Goal: Task Accomplishment & Management: Manage account settings

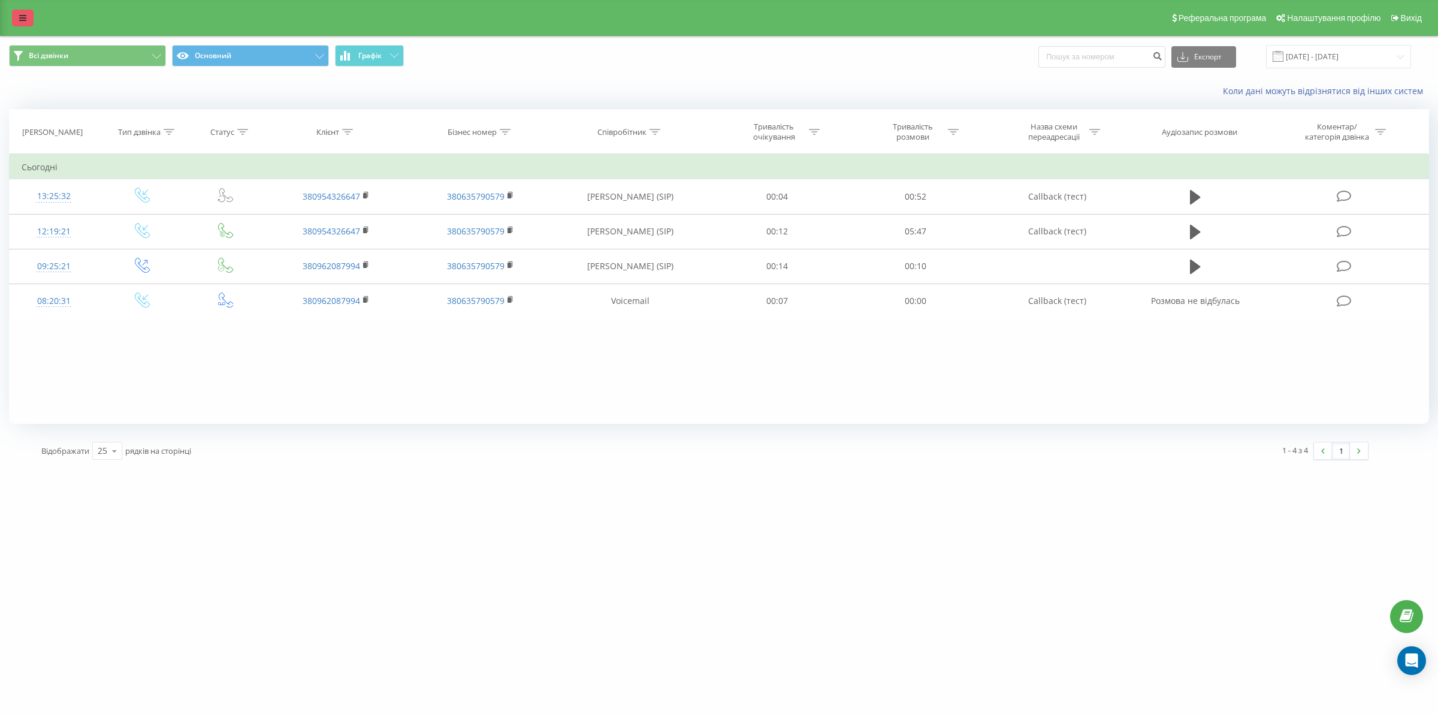
click at [17, 14] on link at bounding box center [23, 18] width 22 height 17
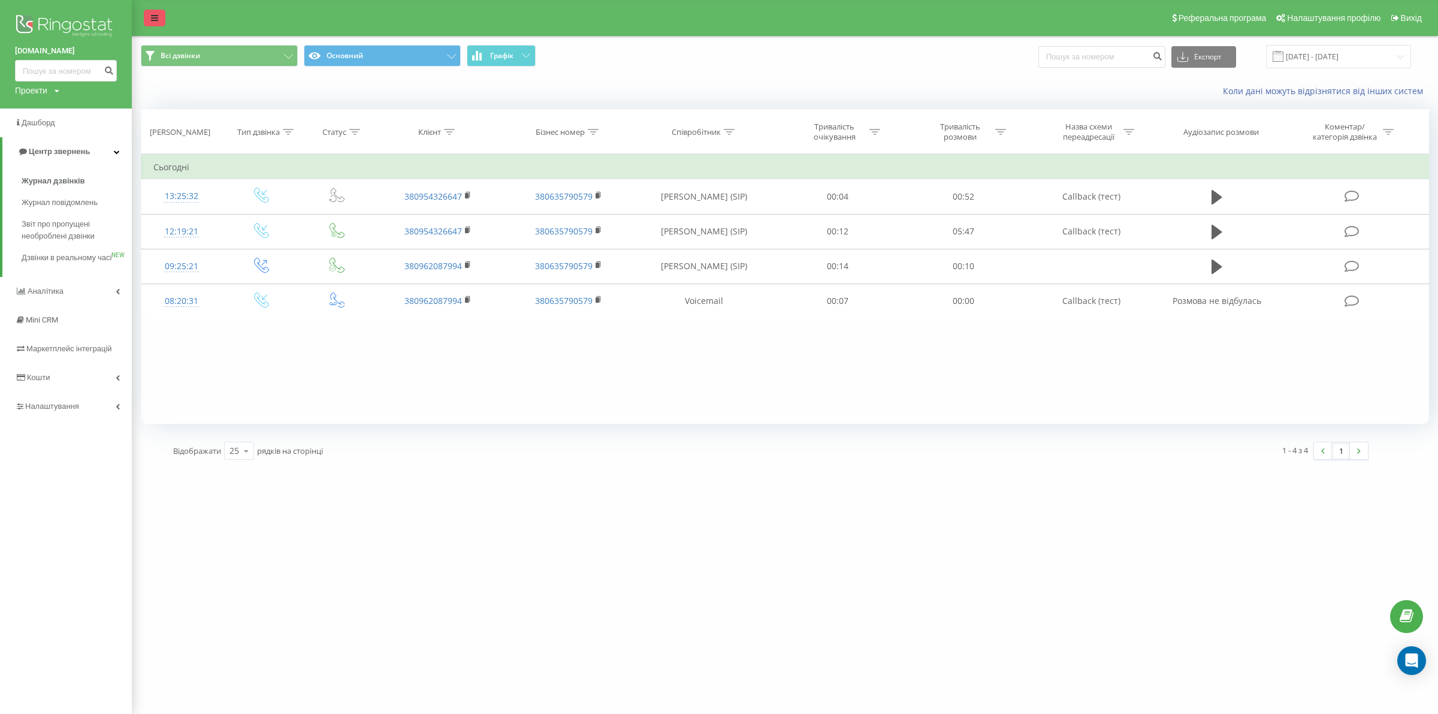
click at [160, 12] on link at bounding box center [155, 18] width 22 height 17
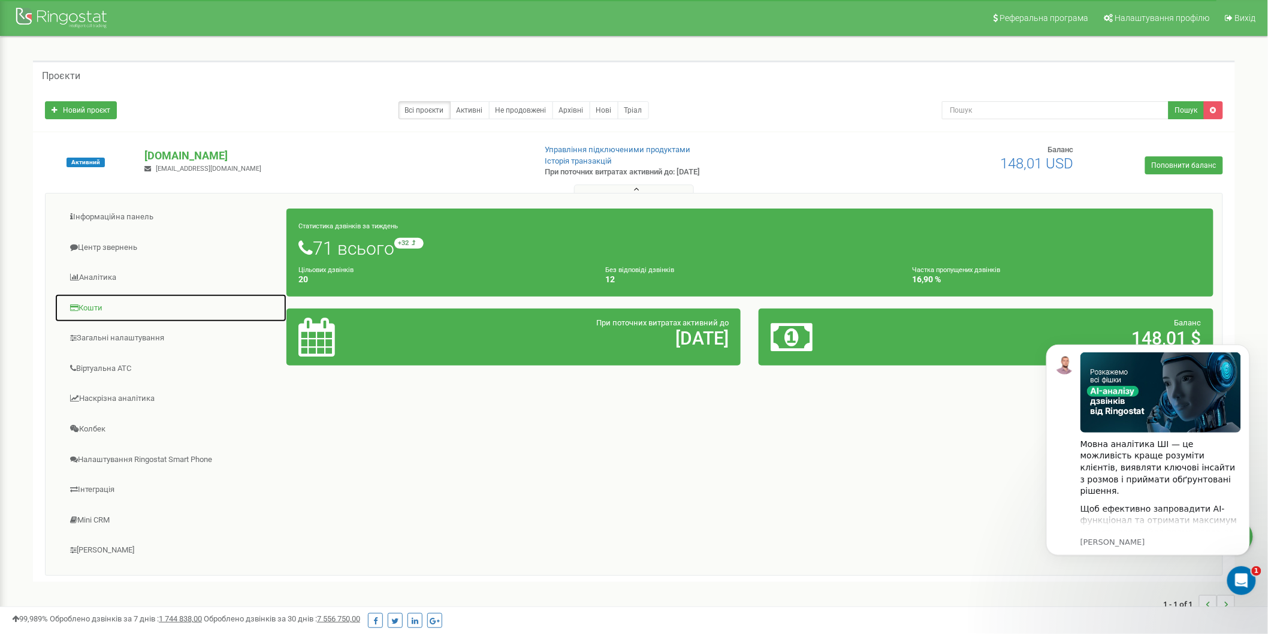
click at [109, 308] on link "Кошти" at bounding box center [171, 308] width 232 height 29
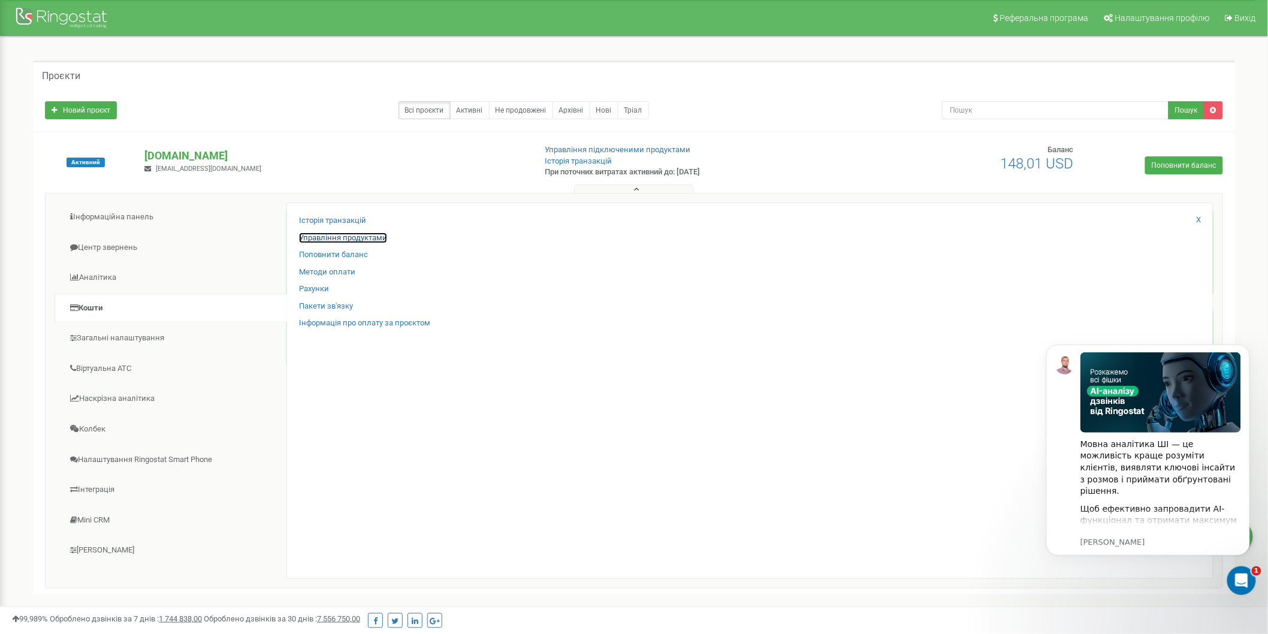
click at [378, 232] on link "Управління продуктами" at bounding box center [343, 237] width 88 height 11
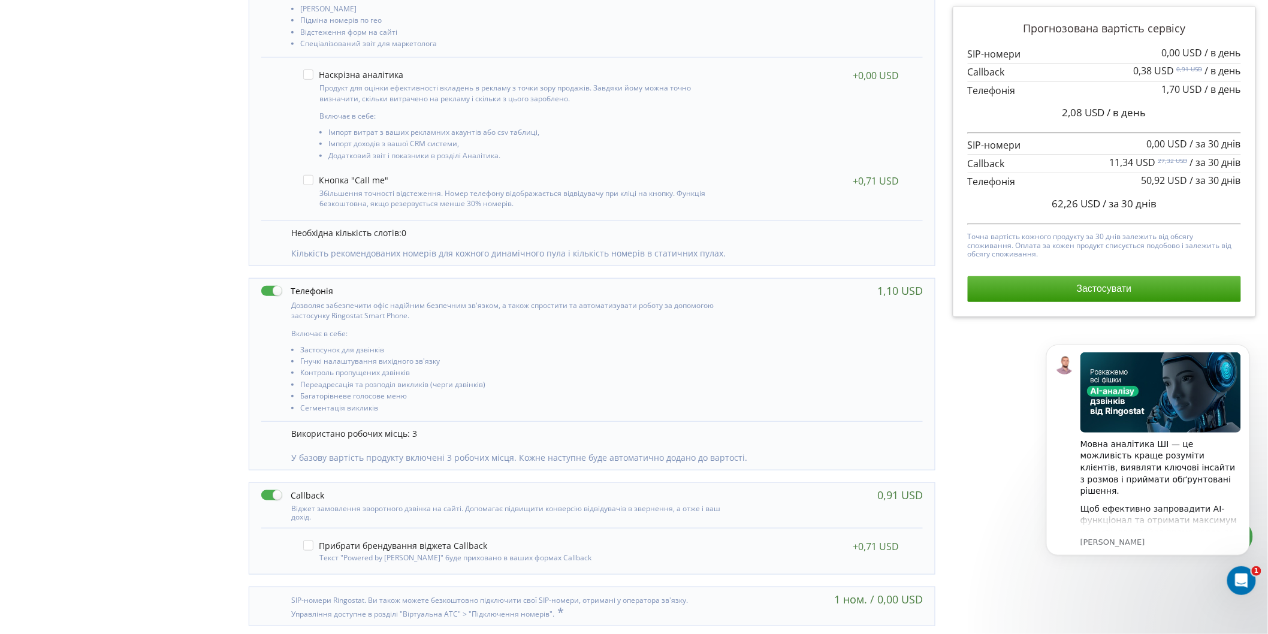
scroll to position [268, 0]
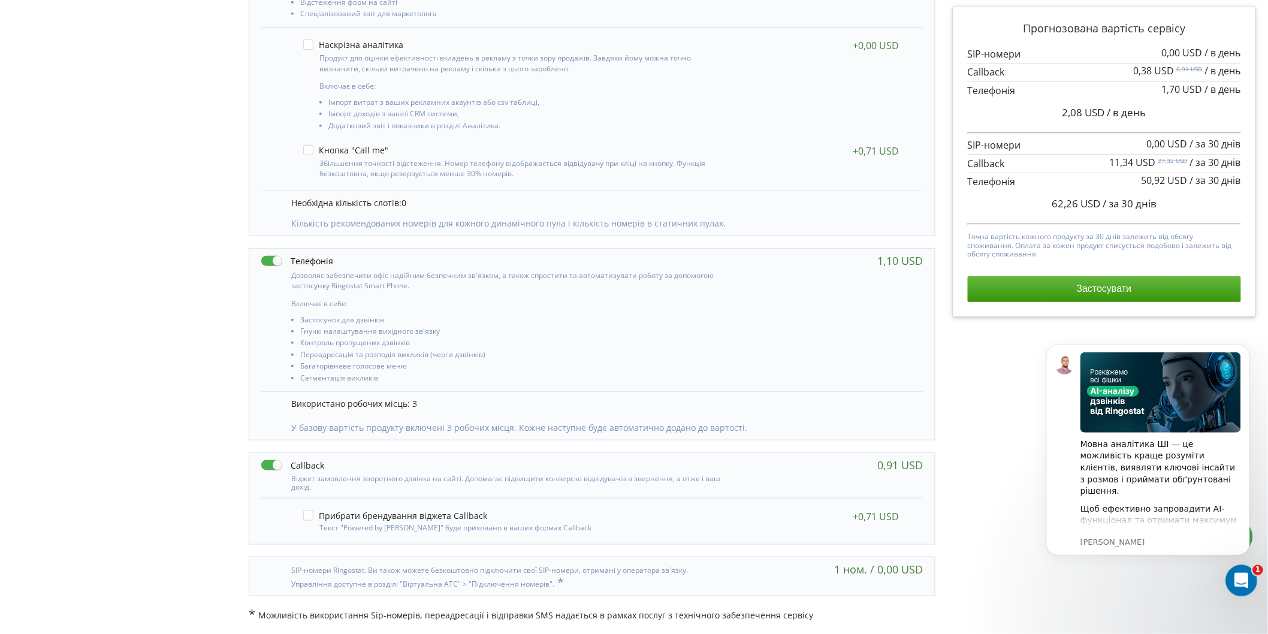
click at [1237, 579] on icon "Відкрити програму для спілкування Intercom" at bounding box center [1239, 579] width 20 height 20
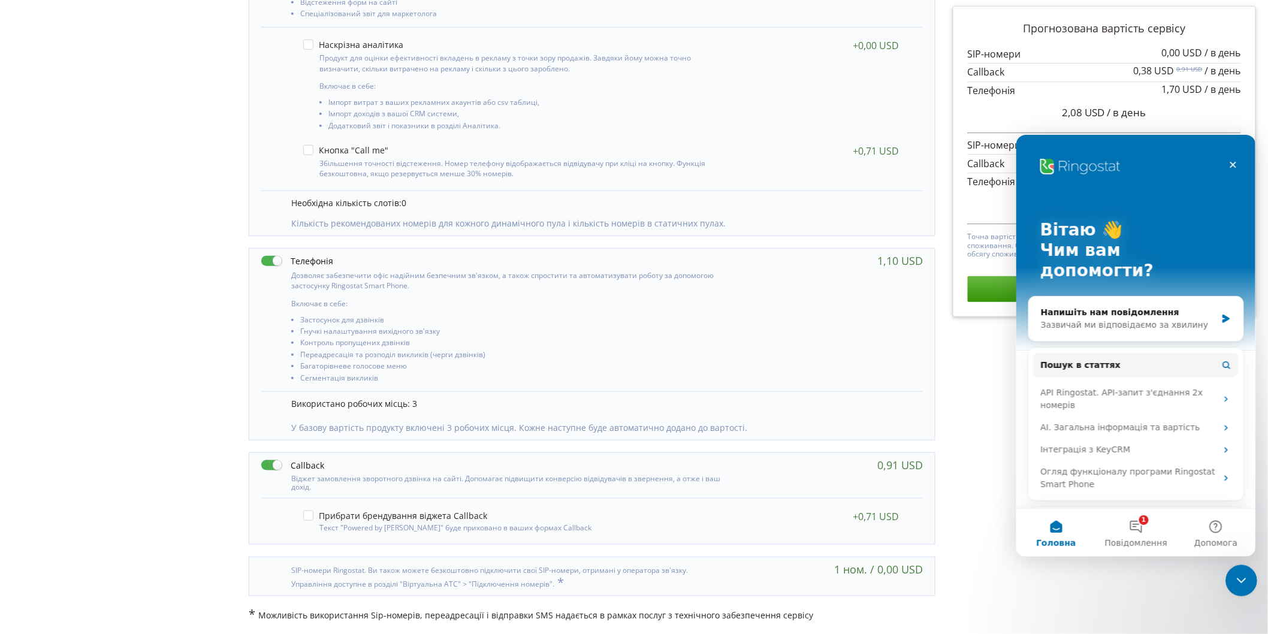
scroll to position [0, 0]
click at [1236, 576] on icon "Закрити програму для спілкування Intercom" at bounding box center [1239, 579] width 14 height 14
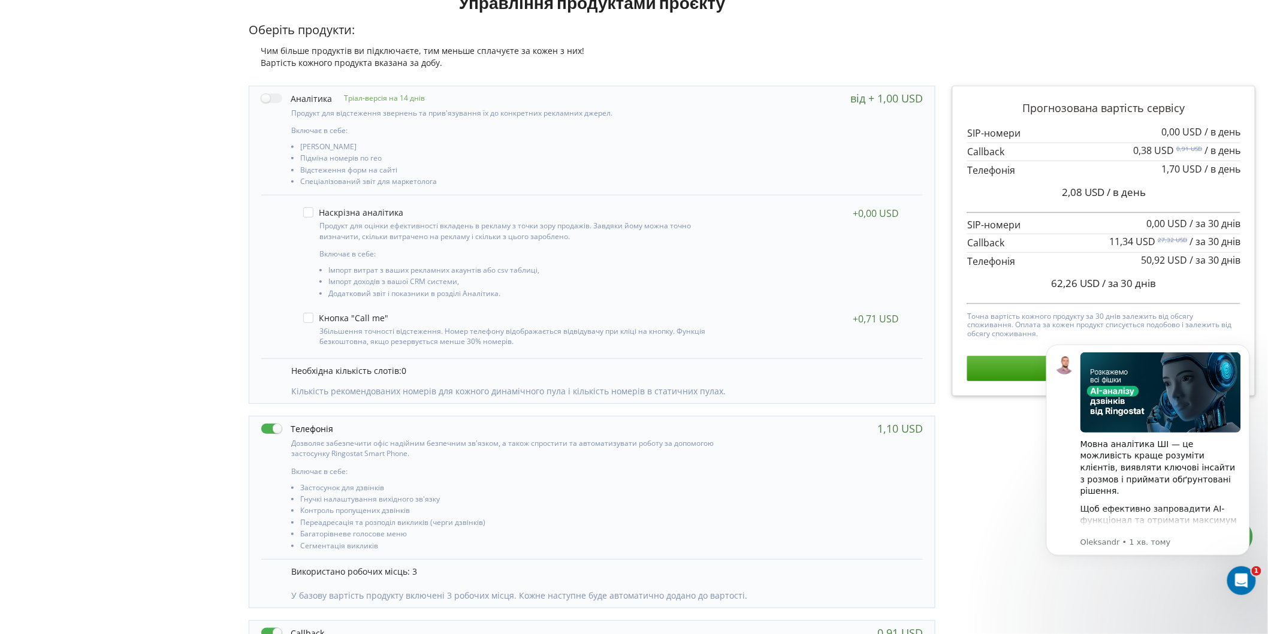
scroll to position [68, 0]
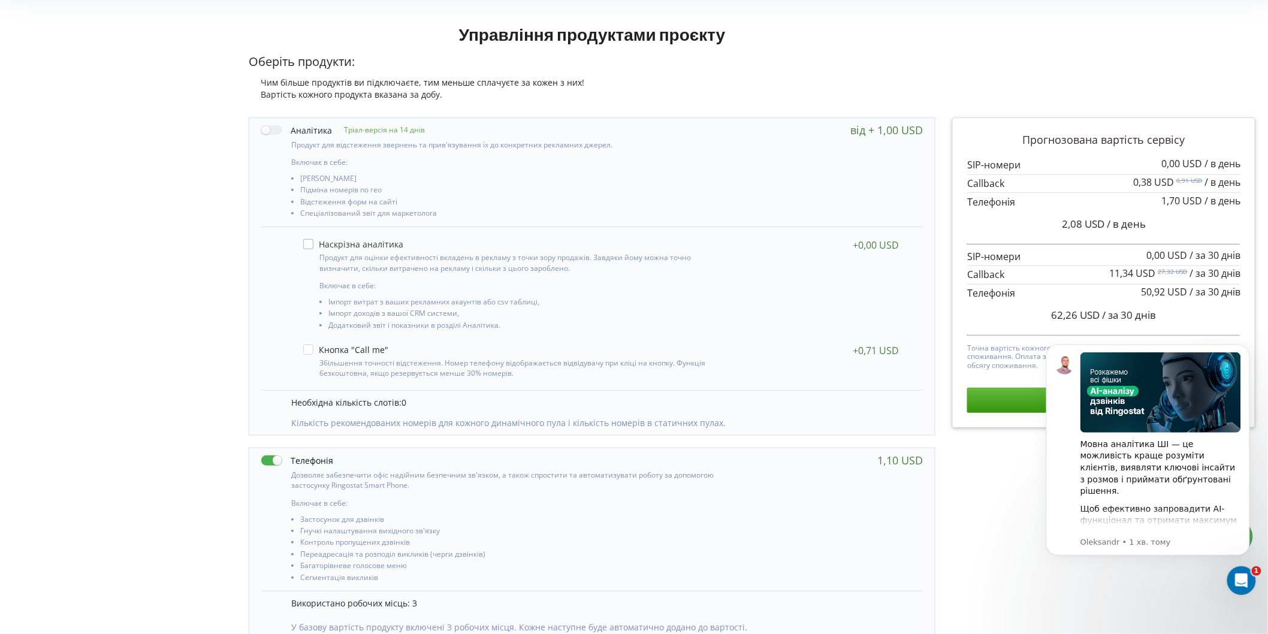
click at [307, 246] on label at bounding box center [353, 244] width 100 height 10
checkbox input "true"
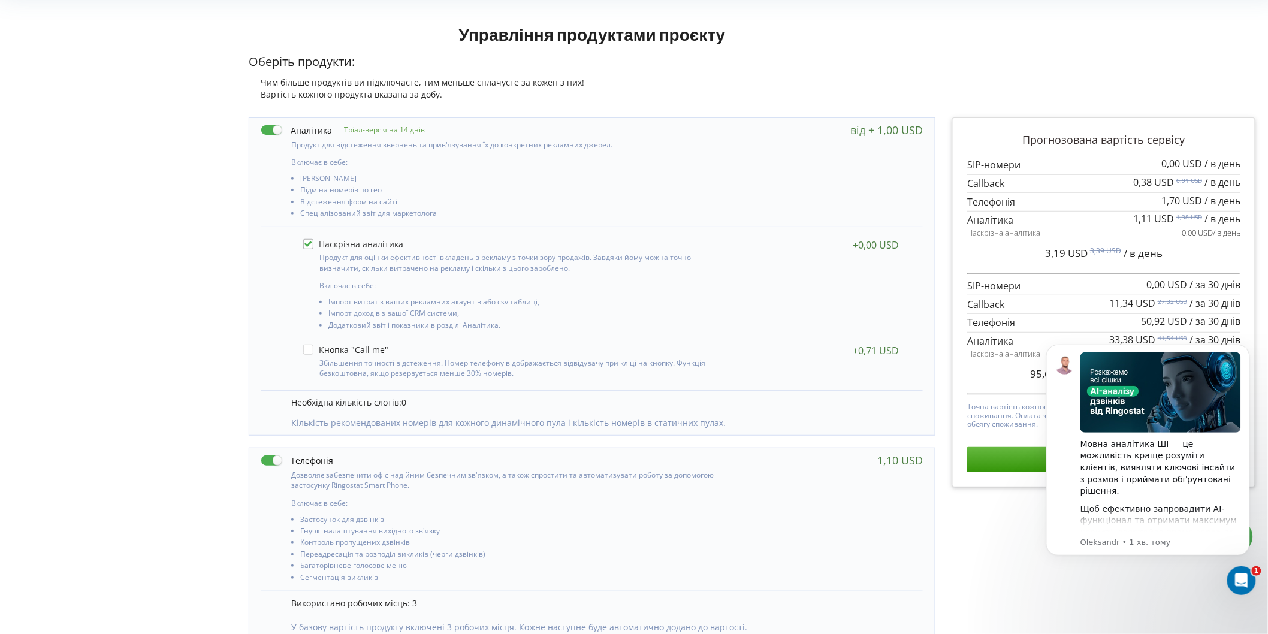
click at [307, 246] on label at bounding box center [353, 244] width 100 height 10
checkbox input "false"
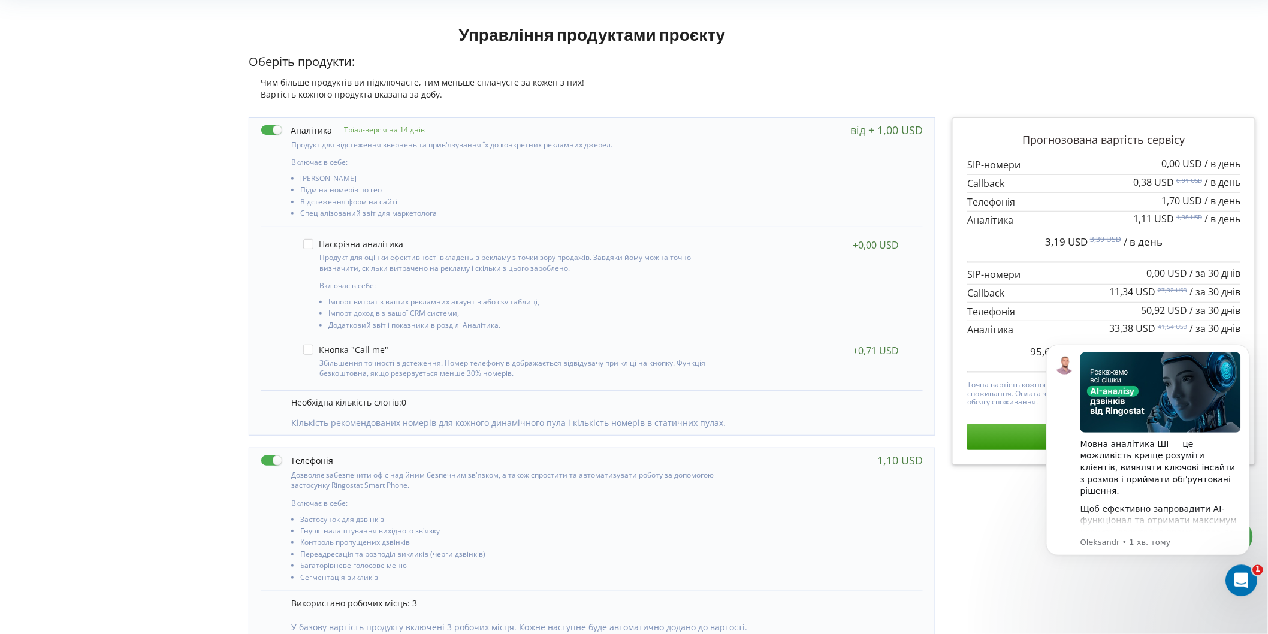
click at [1252, 578] on div "Відкрити програму для спілкування Intercom" at bounding box center [1239, 579] width 40 height 40
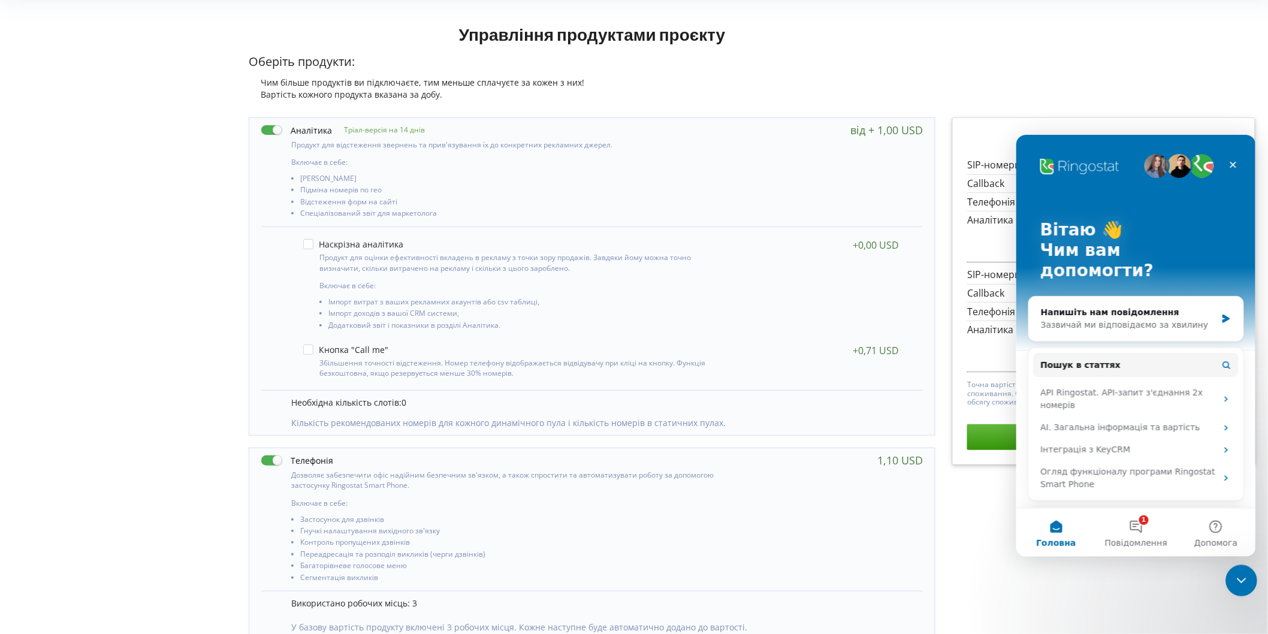
click at [1250, 578] on div "Закрити програму для спілкування Intercom" at bounding box center [1239, 578] width 29 height 29
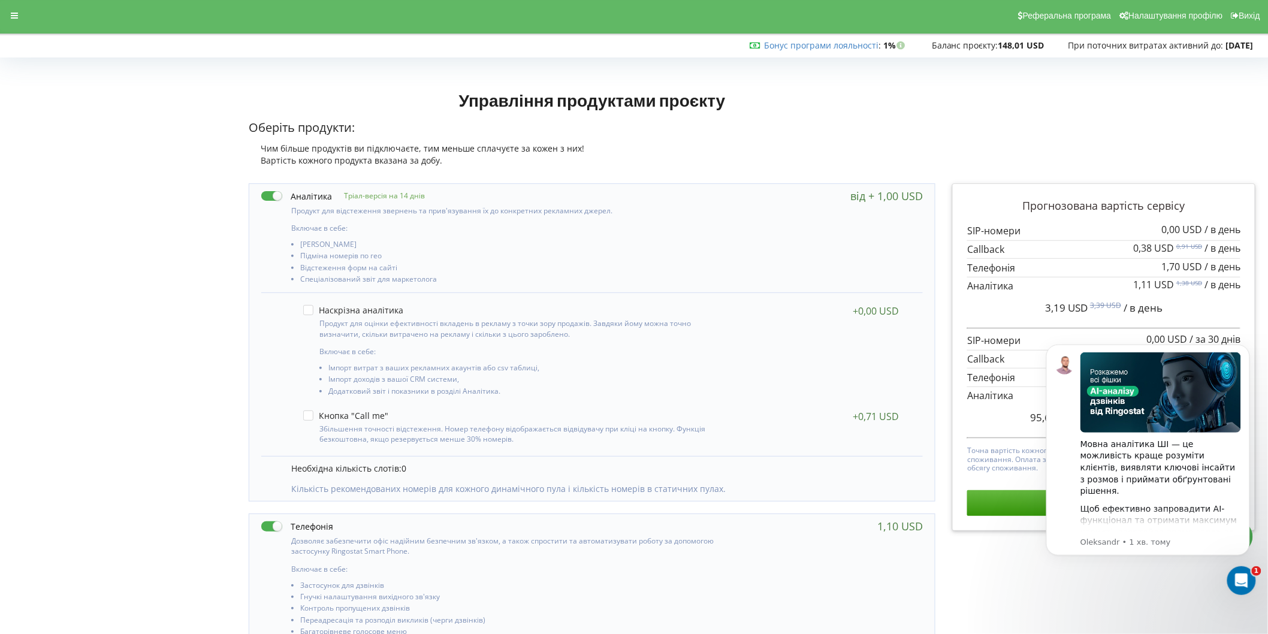
scroll to position [0, 0]
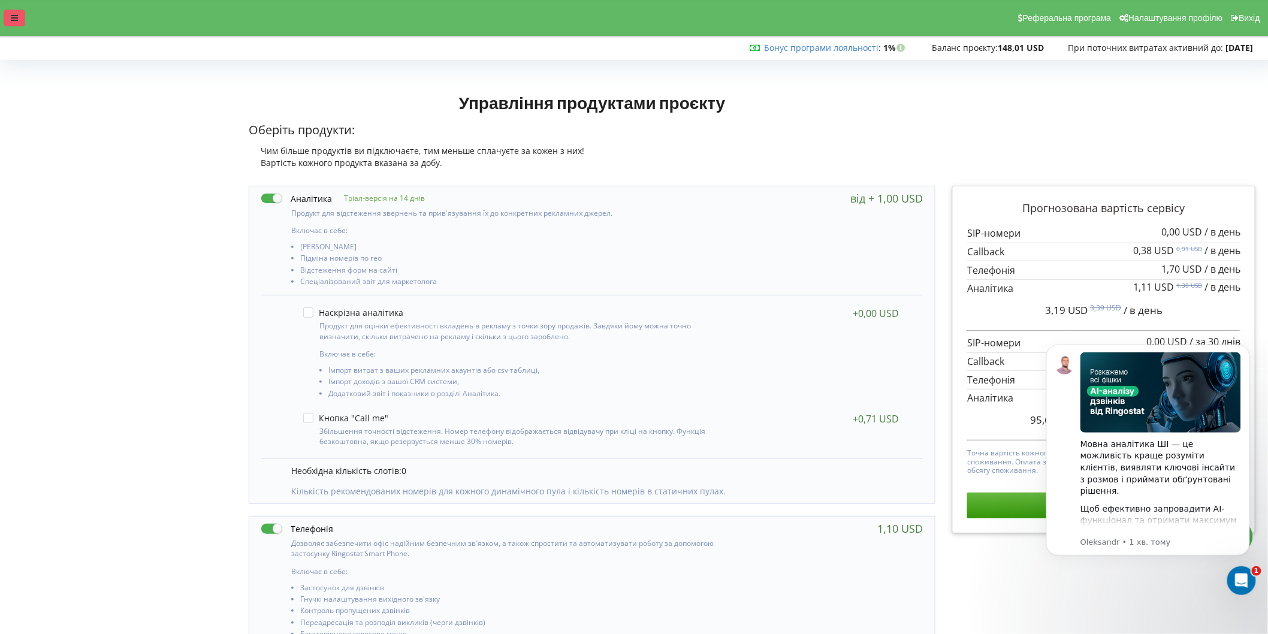
click at [14, 23] on div at bounding box center [15, 18] width 22 height 17
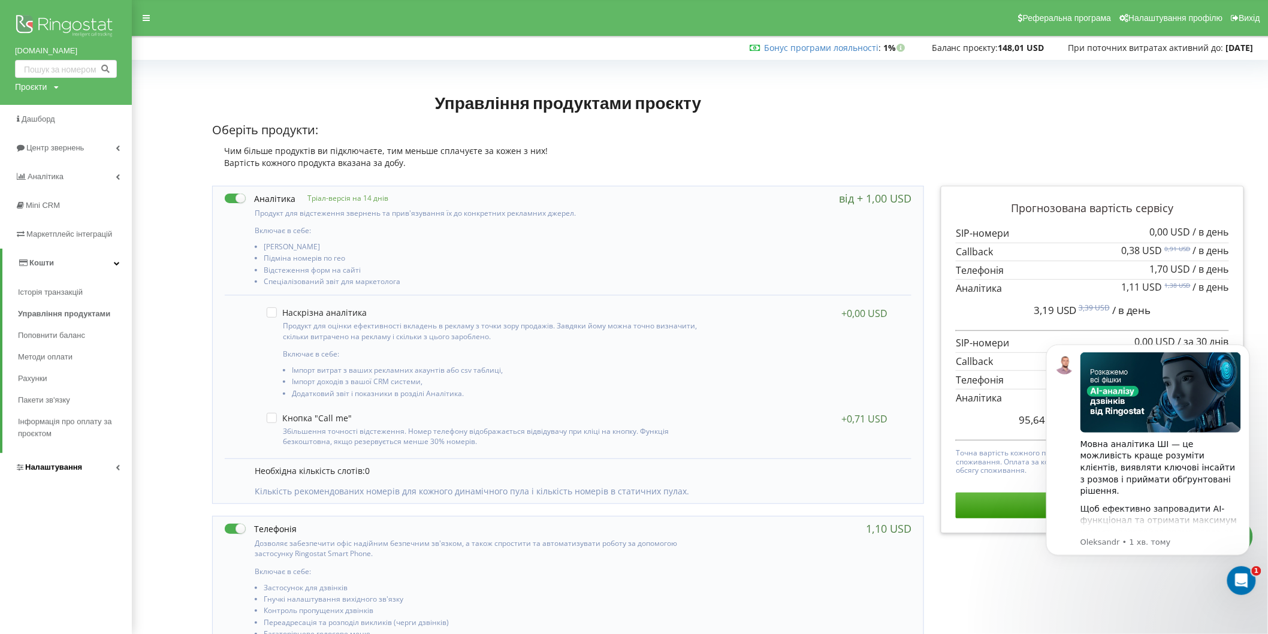
click at [122, 469] on link "Налаштування" at bounding box center [66, 467] width 132 height 29
click at [93, 372] on span "Наскрізна аналітика" at bounding box center [69, 375] width 77 height 12
click at [92, 410] on link "Налаштування" at bounding box center [84, 412] width 96 height 15
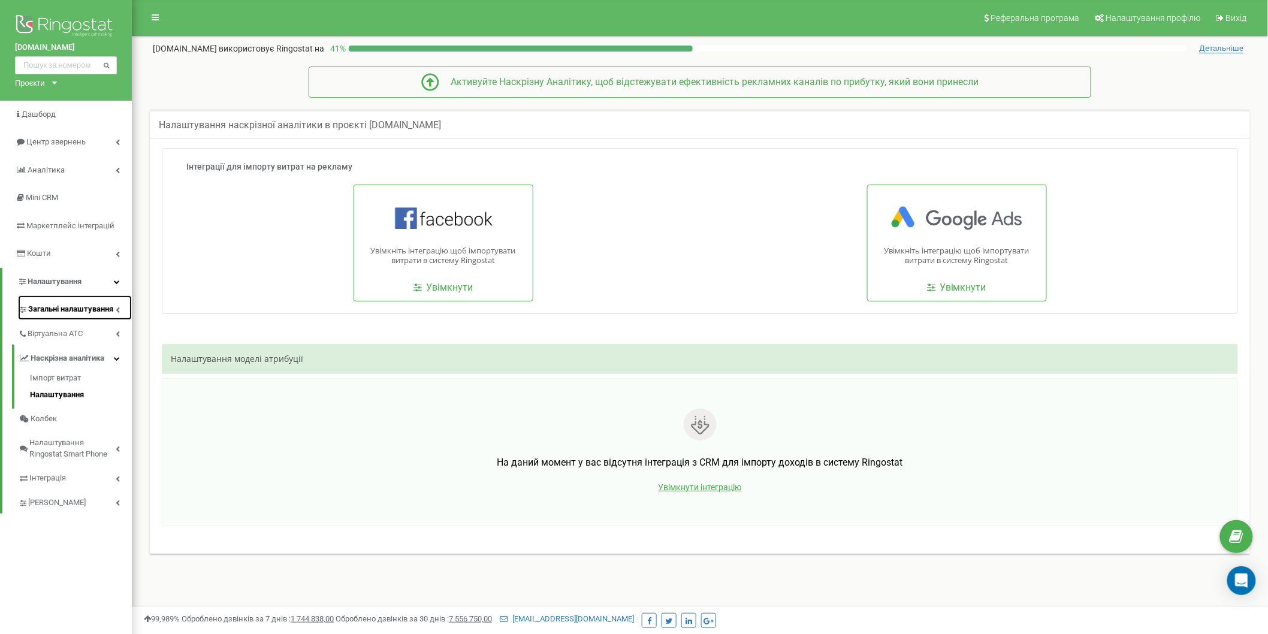
click at [105, 304] on span "Загальні налаштування" at bounding box center [70, 309] width 85 height 11
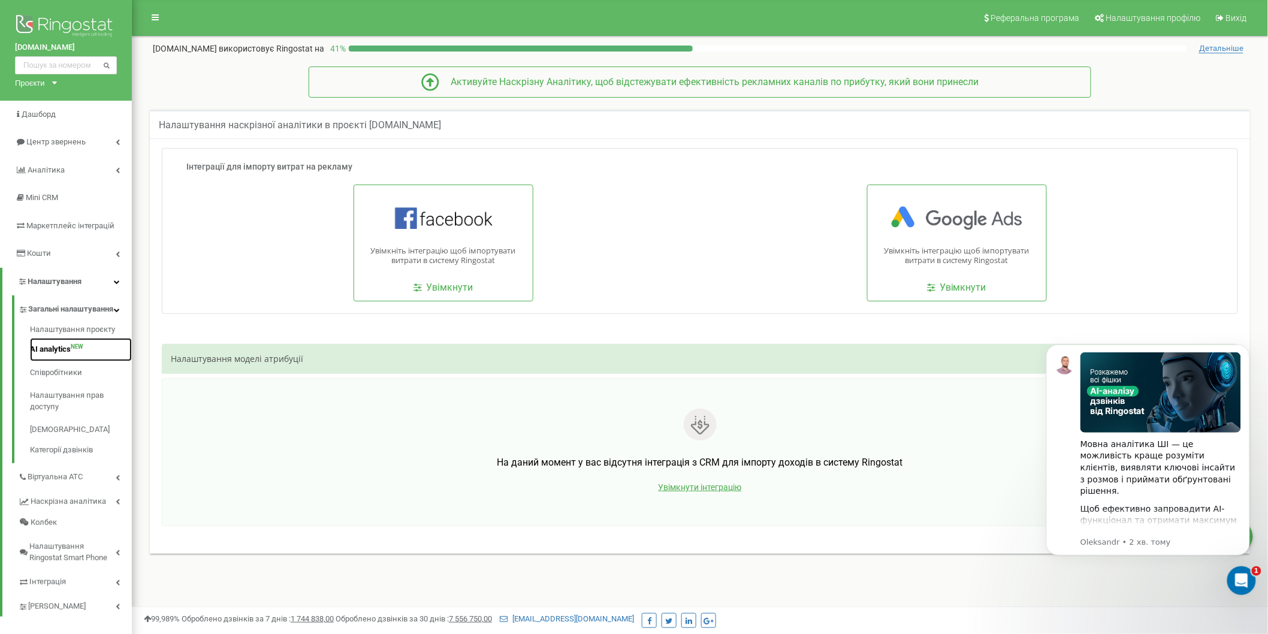
click at [63, 360] on link "AI analytics NEW" at bounding box center [81, 349] width 102 height 23
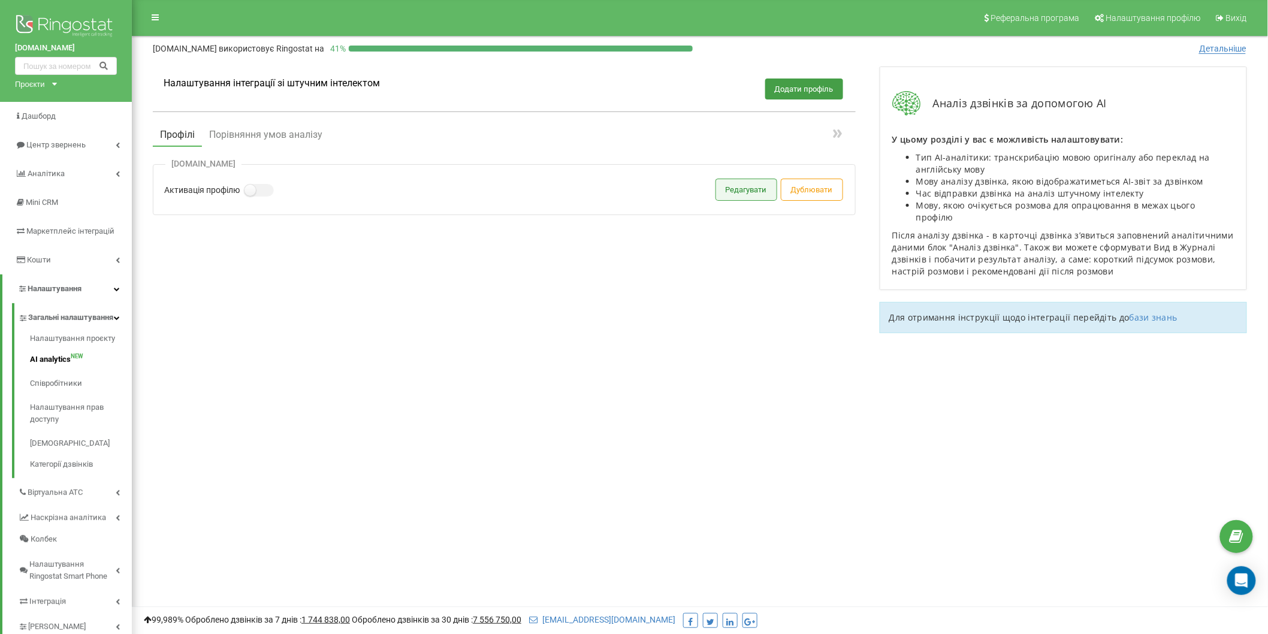
click at [747, 194] on button "Редагувати" at bounding box center [746, 189] width 61 height 21
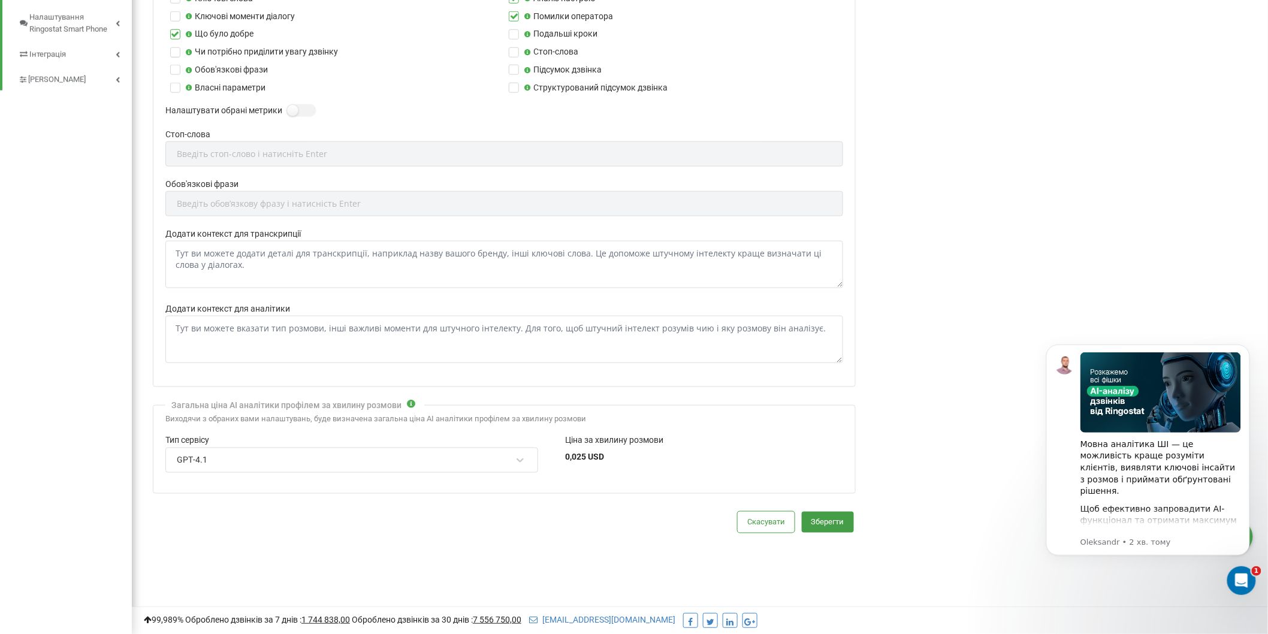
scroll to position [551, 0]
click at [410, 404] on icon at bounding box center [411, 402] width 10 height 8
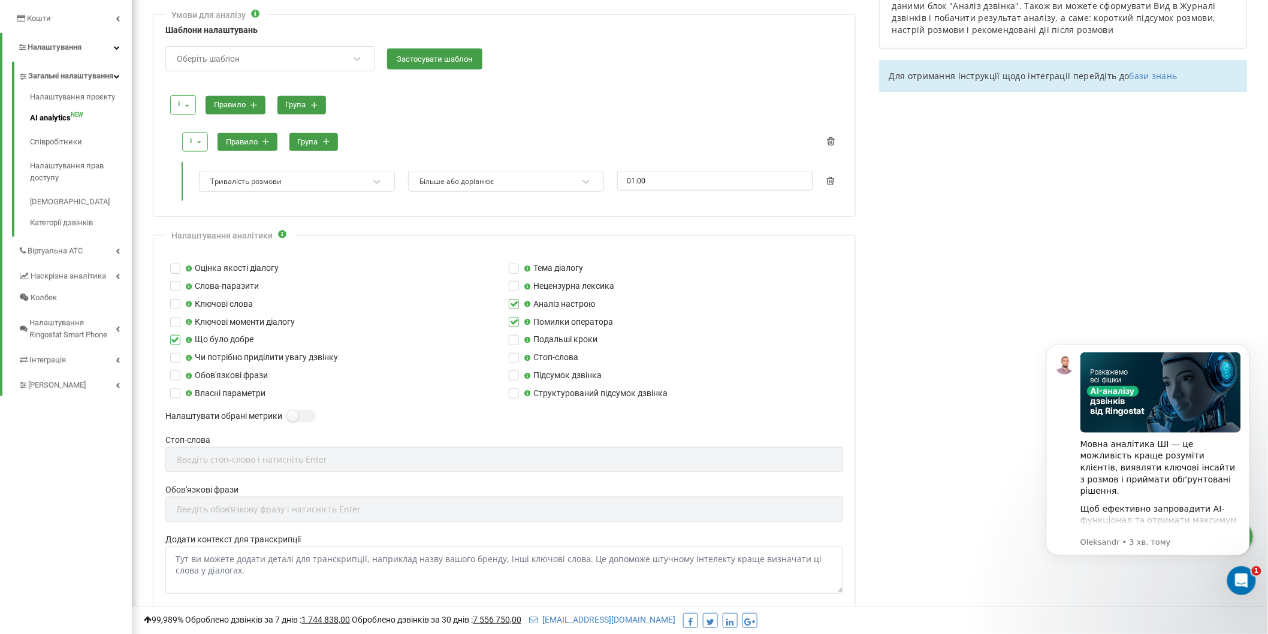
scroll to position [218, 0]
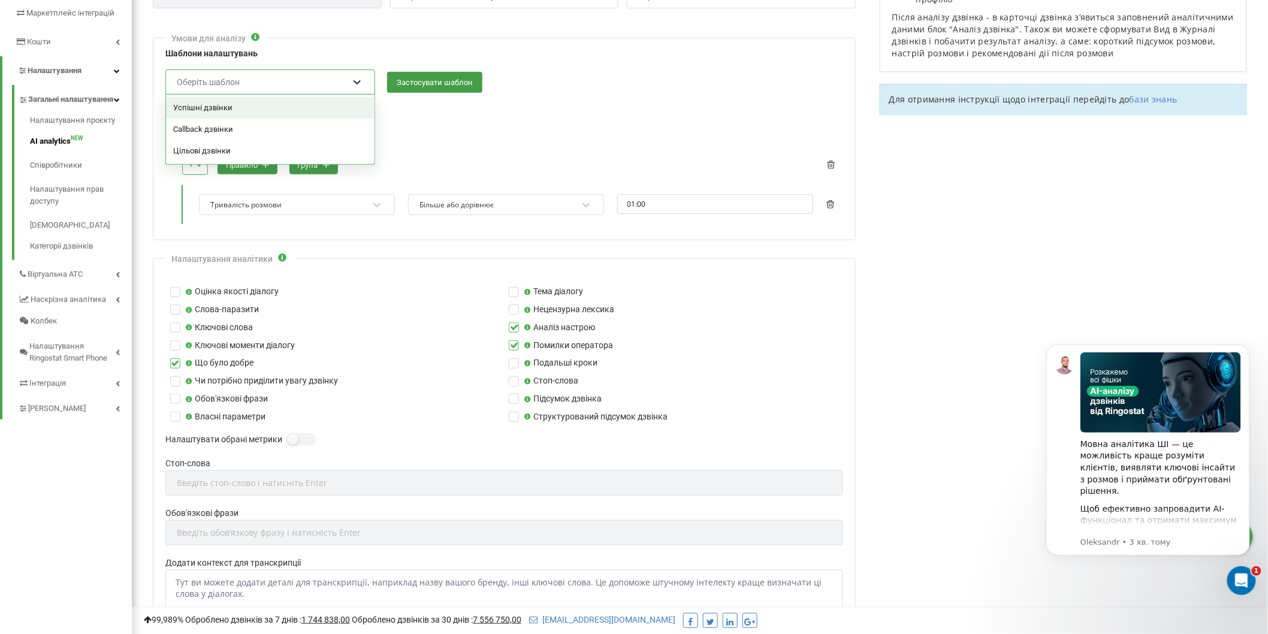
click at [354, 86] on icon at bounding box center [357, 82] width 12 height 12
click at [648, 104] on div at bounding box center [505, 106] width 673 height 11
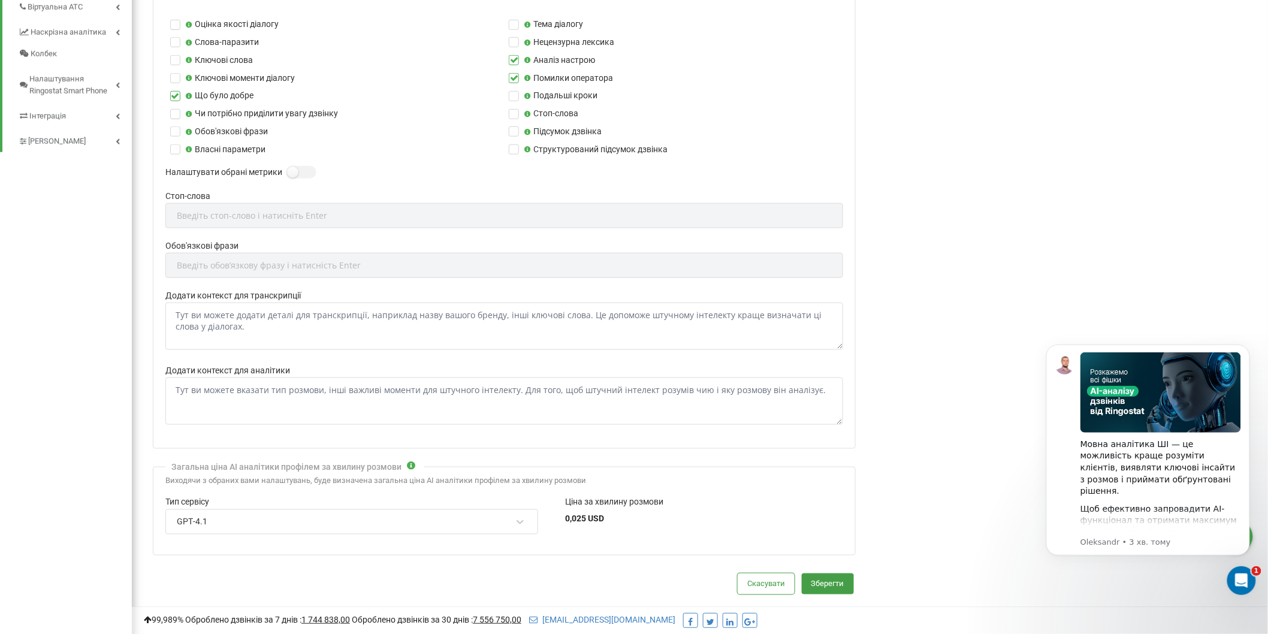
scroll to position [484, 0]
click at [177, 21] on label at bounding box center [175, 21] width 10 height 0
click at [0, 0] on input "Оцінка якості діалогу" at bounding box center [0, 0] width 0 height 0
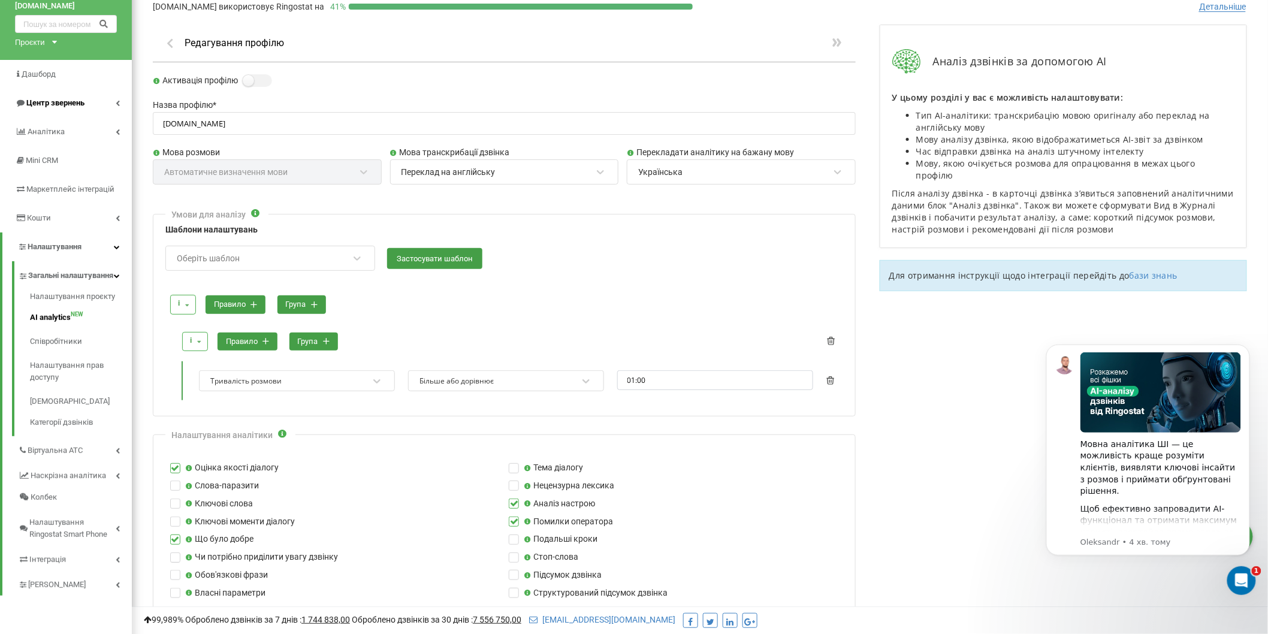
scroll to position [0, 0]
